Goal: Task Accomplishment & Management: Use online tool/utility

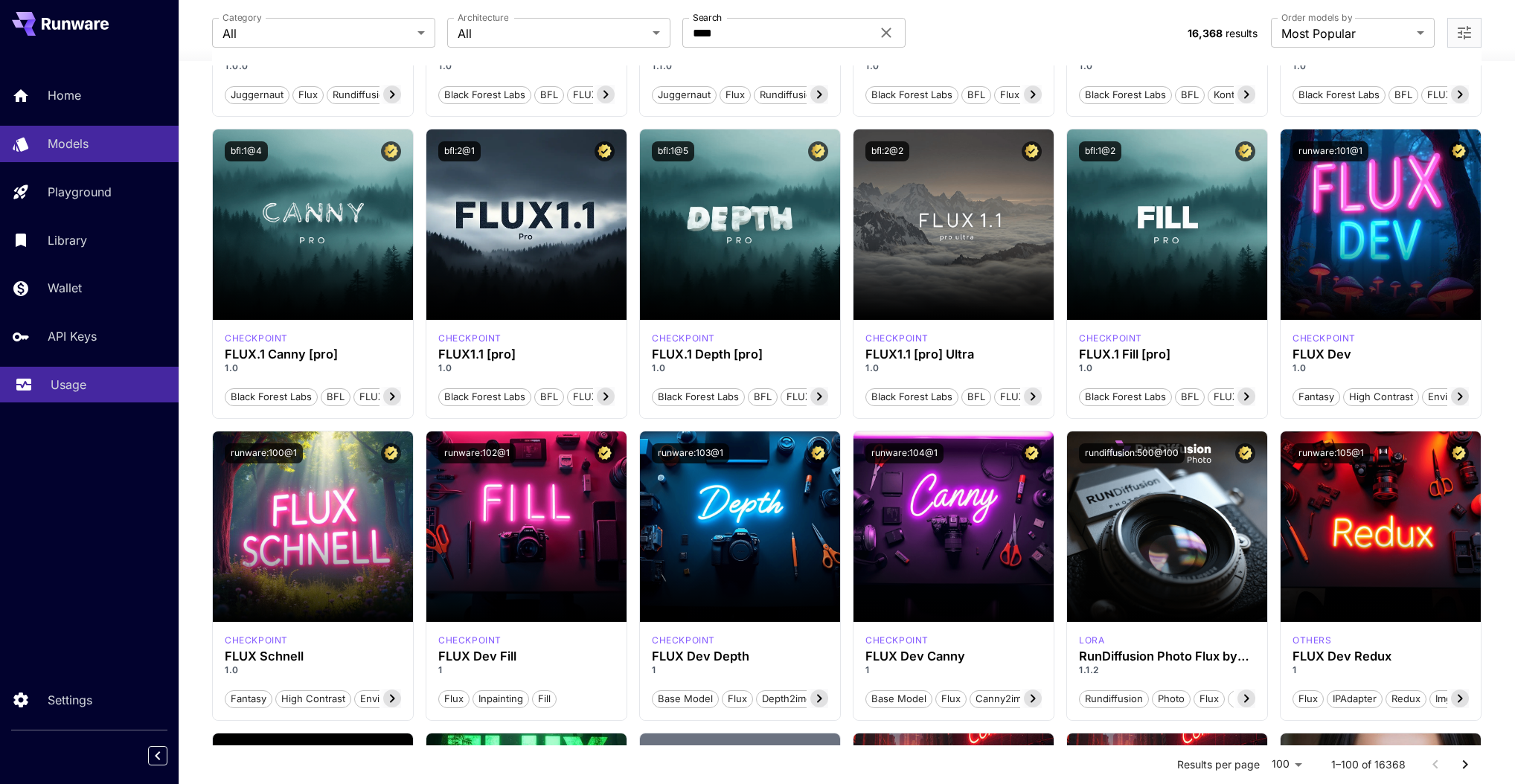
click at [58, 384] on p "Usage" at bounding box center [68, 384] width 36 height 18
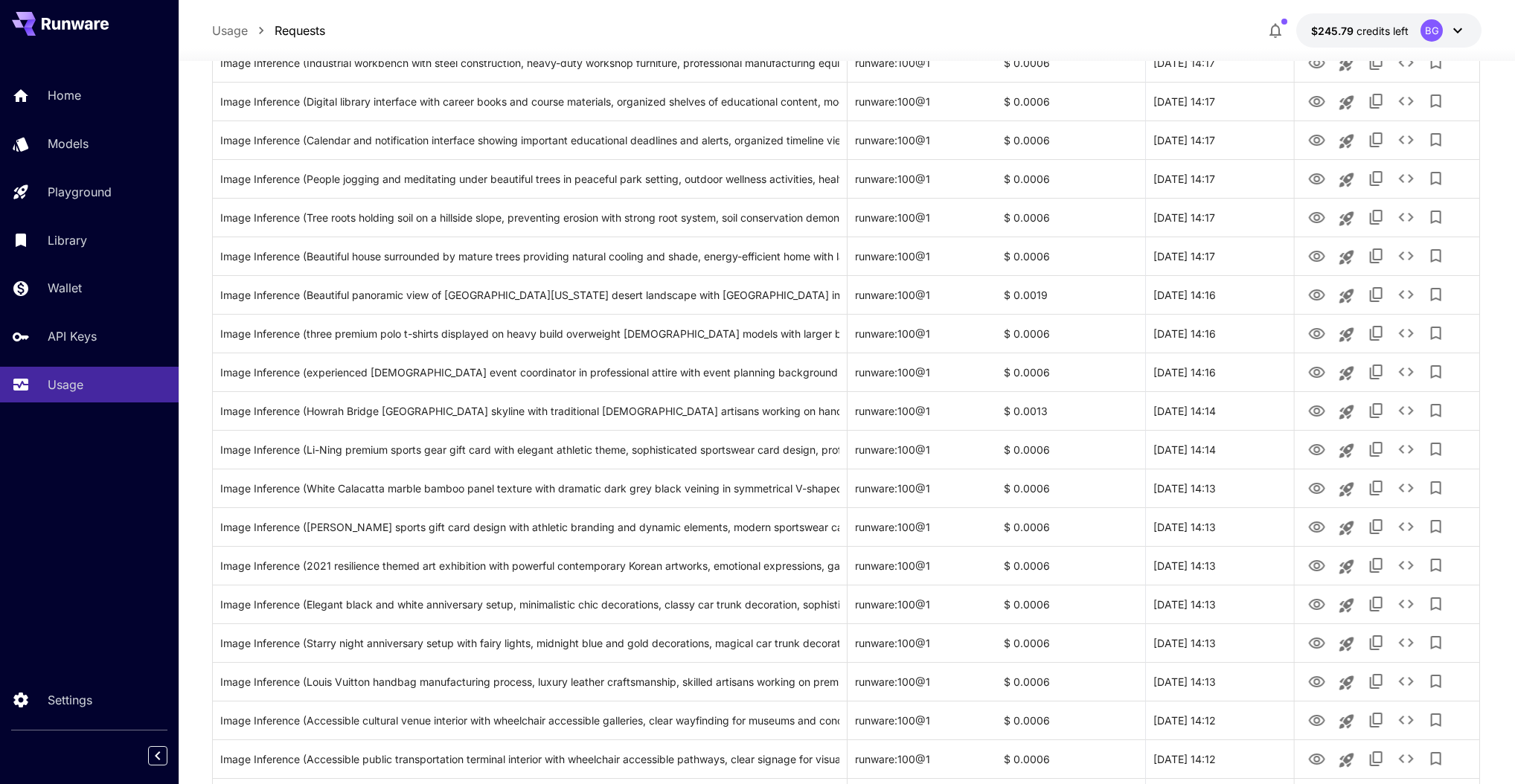
scroll to position [405, 0]
click at [1318, 412] on icon "View" at bounding box center [1316, 410] width 17 height 11
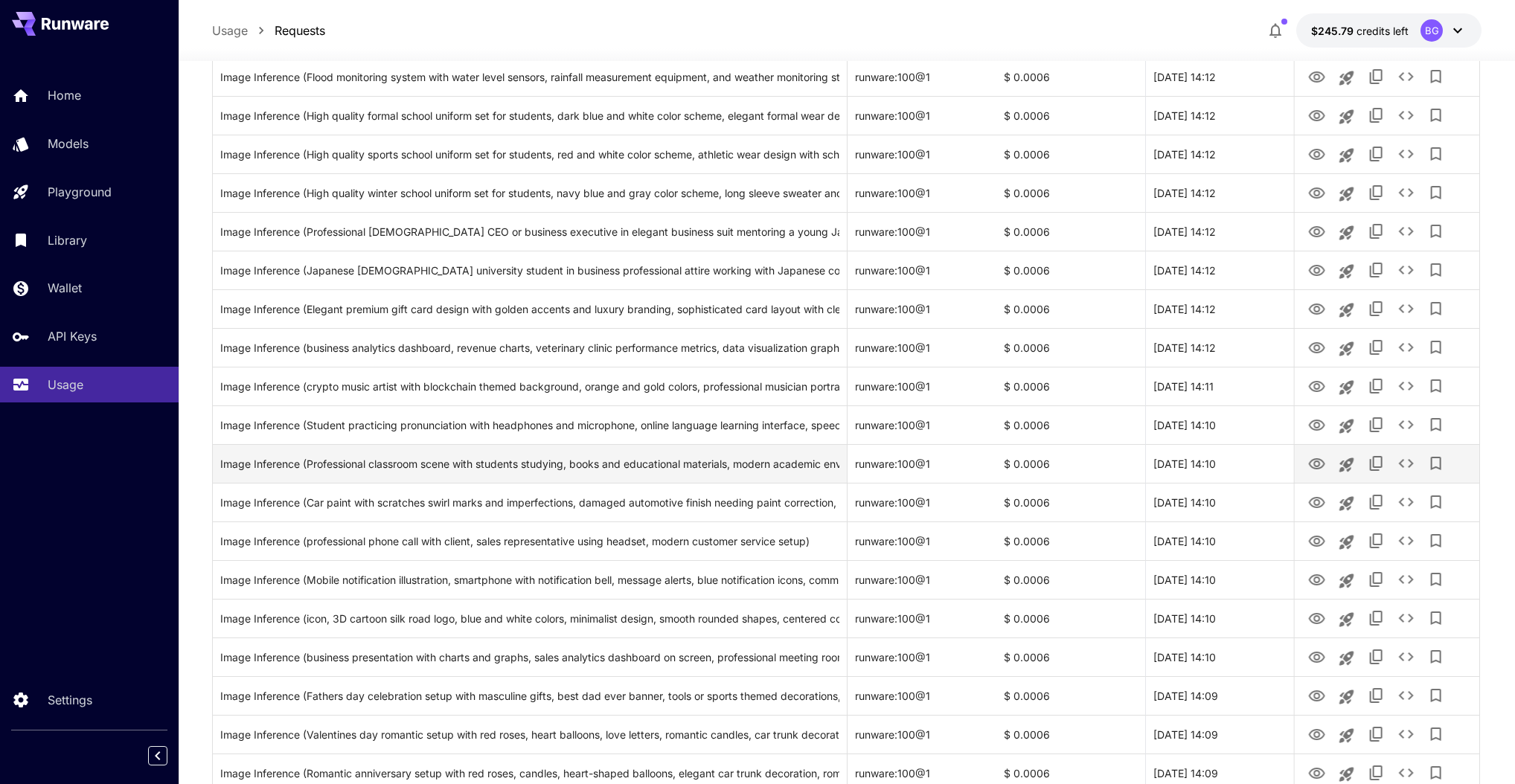
scroll to position [1525, 0]
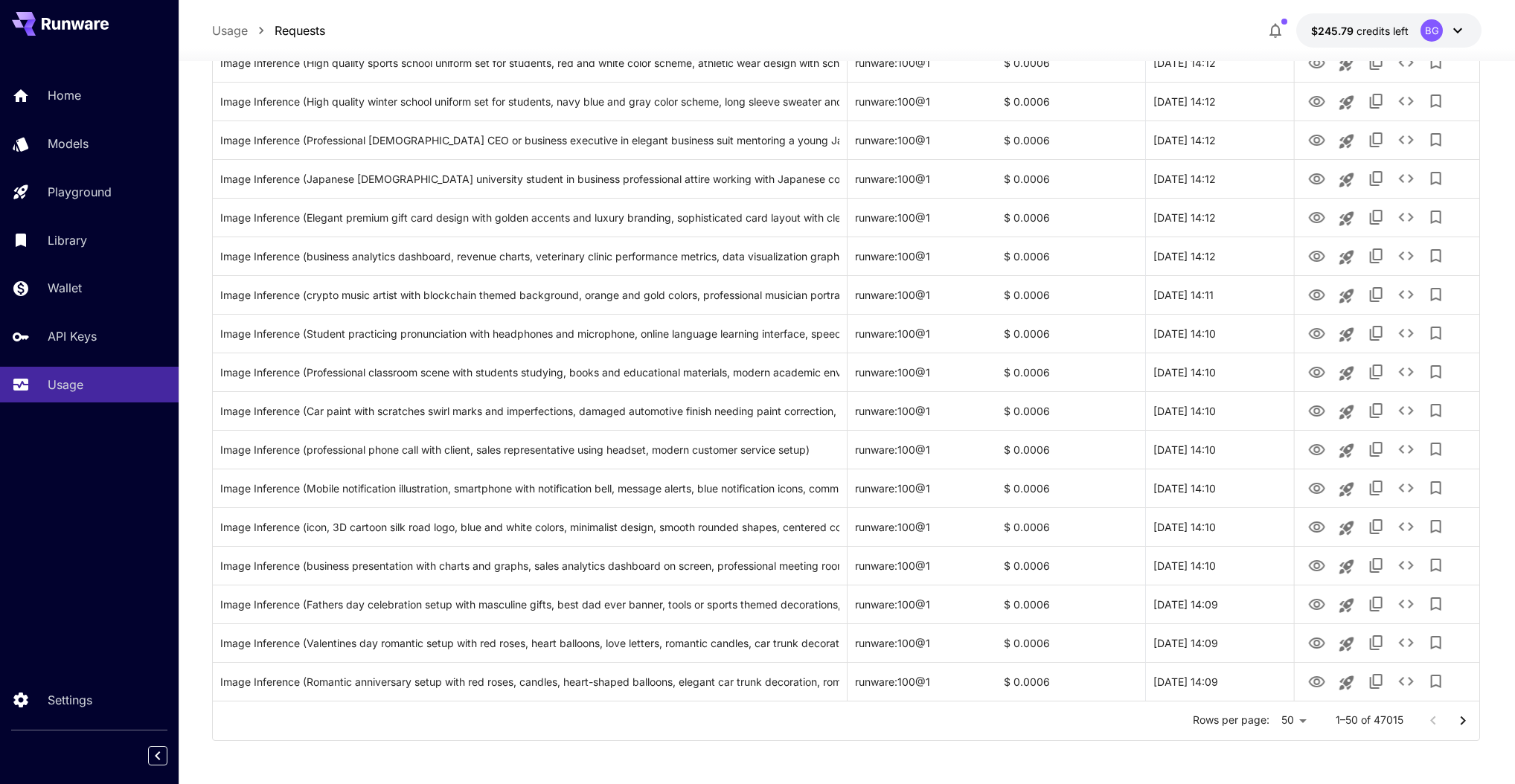
click at [1431, 721] on div at bounding box center [1448, 721] width 60 height 30
click at [1415, 731] on div "Rows per page: 50 ** 1–50 of 47015" at bounding box center [846, 721] width 1266 height 39
click at [1462, 712] on icon "Go to next page" at bounding box center [1462, 721] width 18 height 18
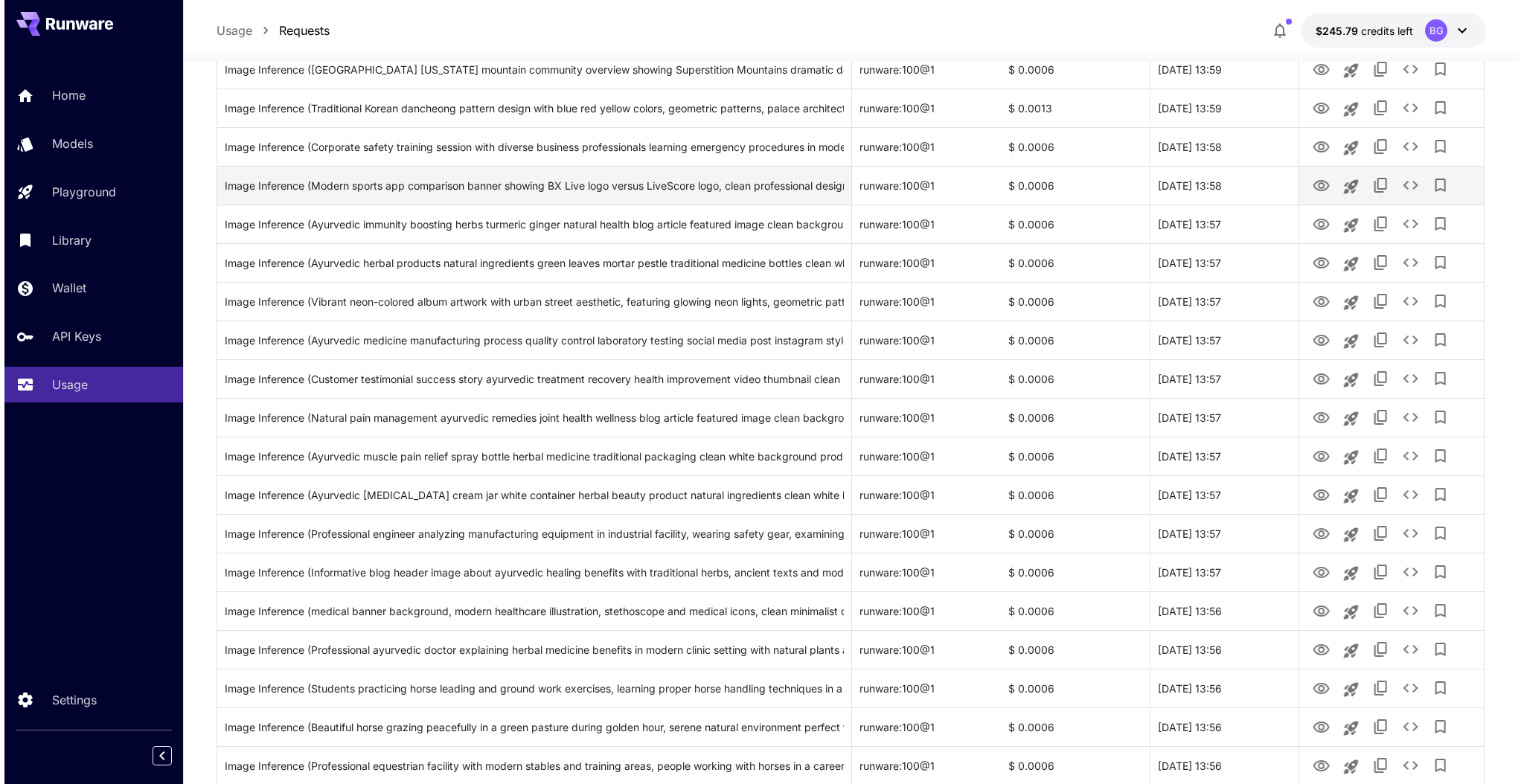
scroll to position [1110, 0]
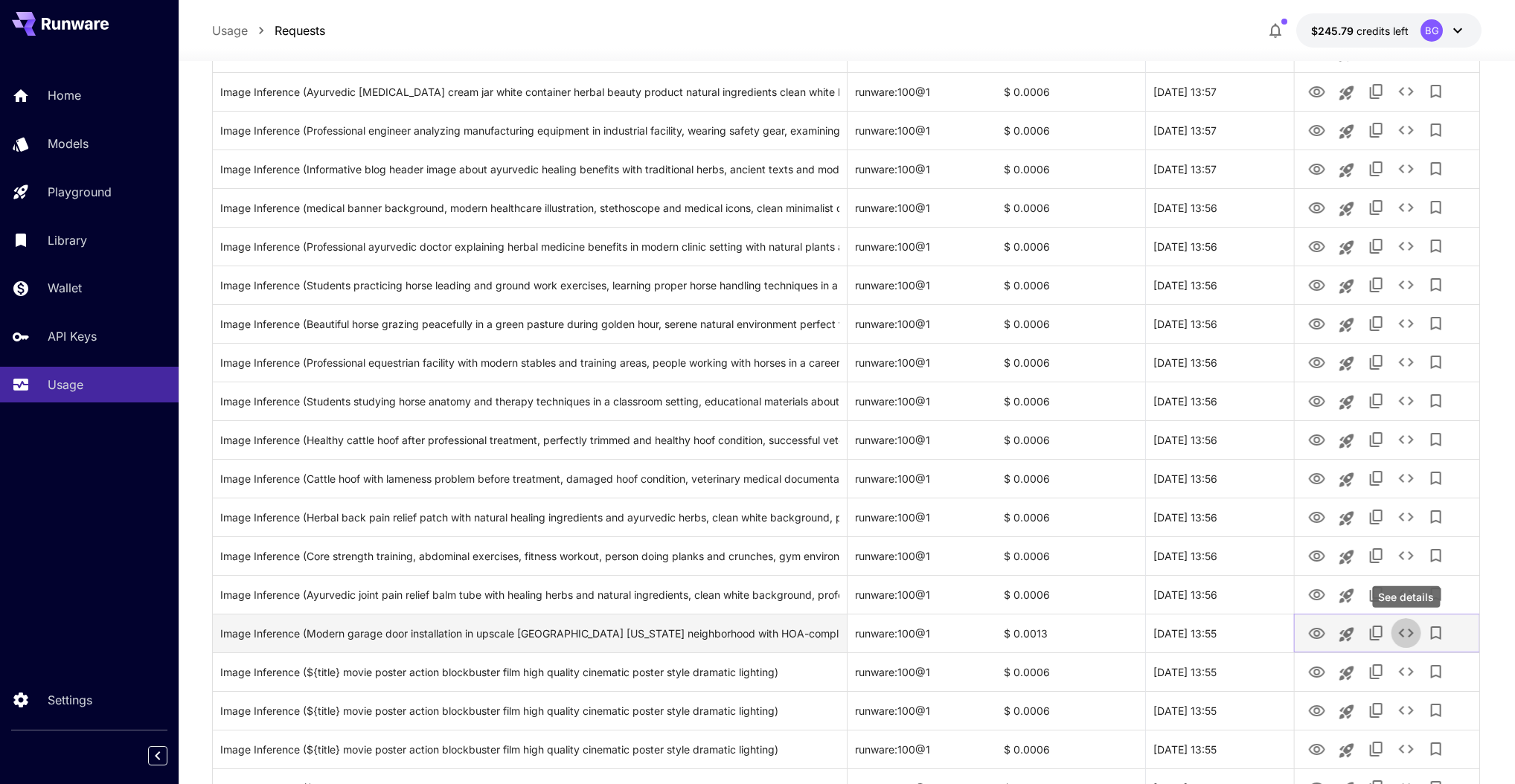
click at [1406, 633] on icon "See details" at bounding box center [1406, 633] width 18 height 18
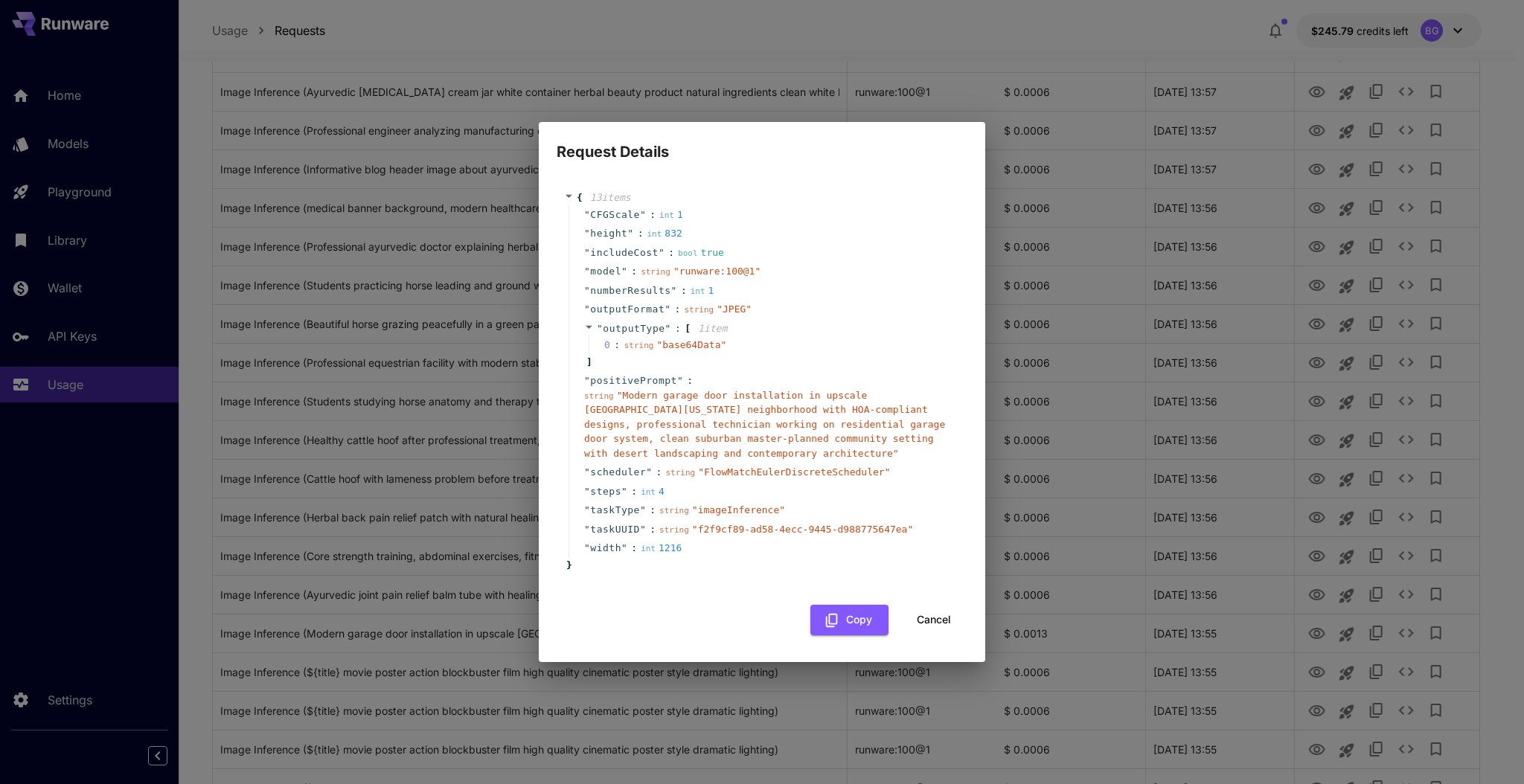
click at [828, 471] on span "" FlowMatchEulerDiscreteScheduler "" at bounding box center [793, 471] width 192 height 11
click at [848, 619] on button "Copy" at bounding box center [850, 619] width 78 height 30
